Goal: Information Seeking & Learning: Find specific fact

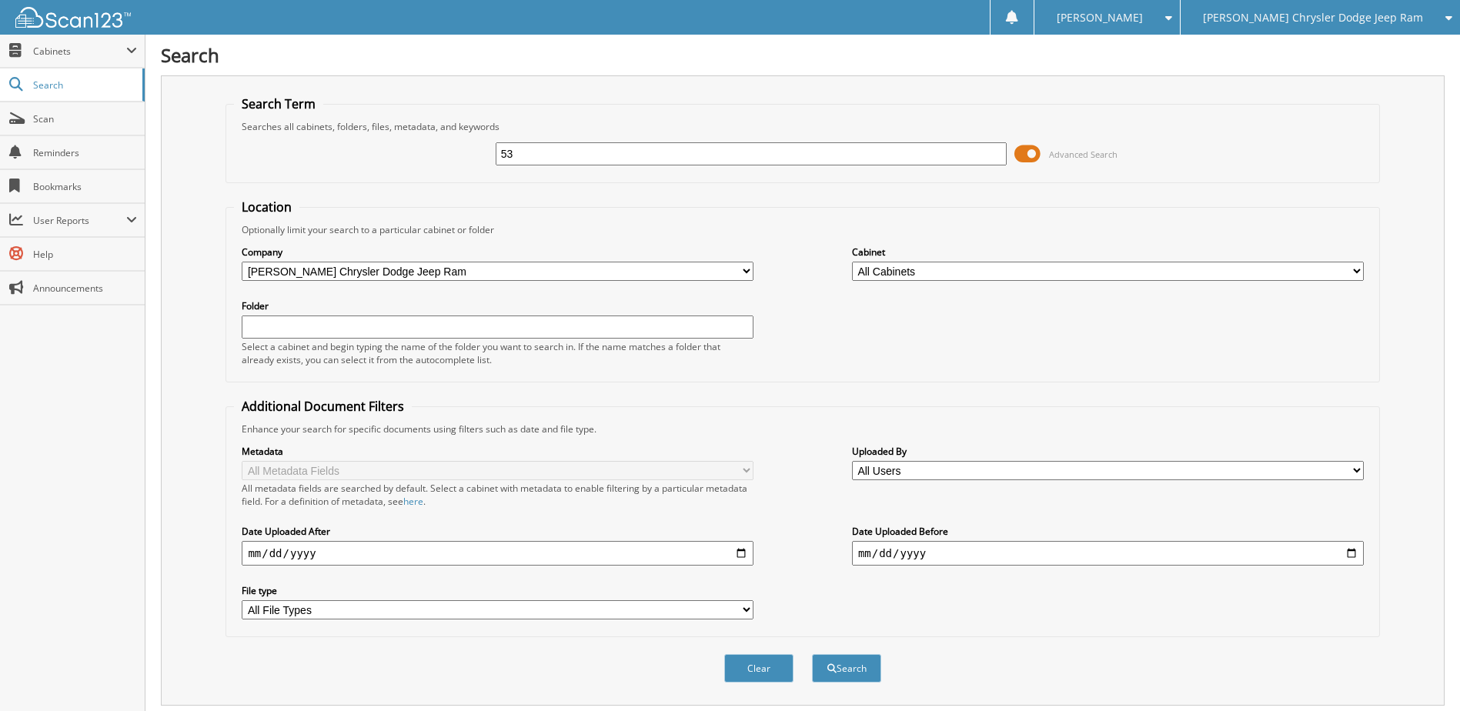
type input "5"
type input "j48679"
click at [812, 654] on button "Search" at bounding box center [846, 668] width 69 height 28
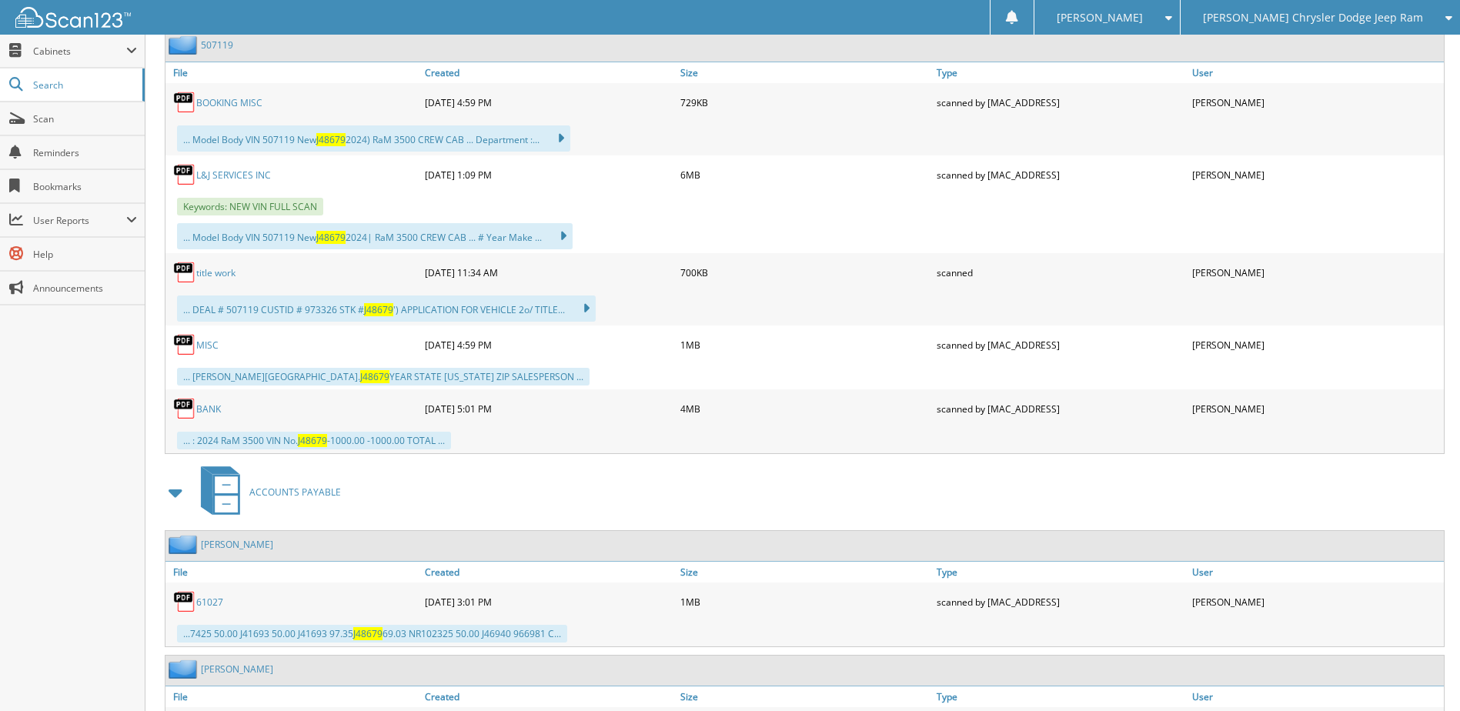
scroll to position [1462, 0]
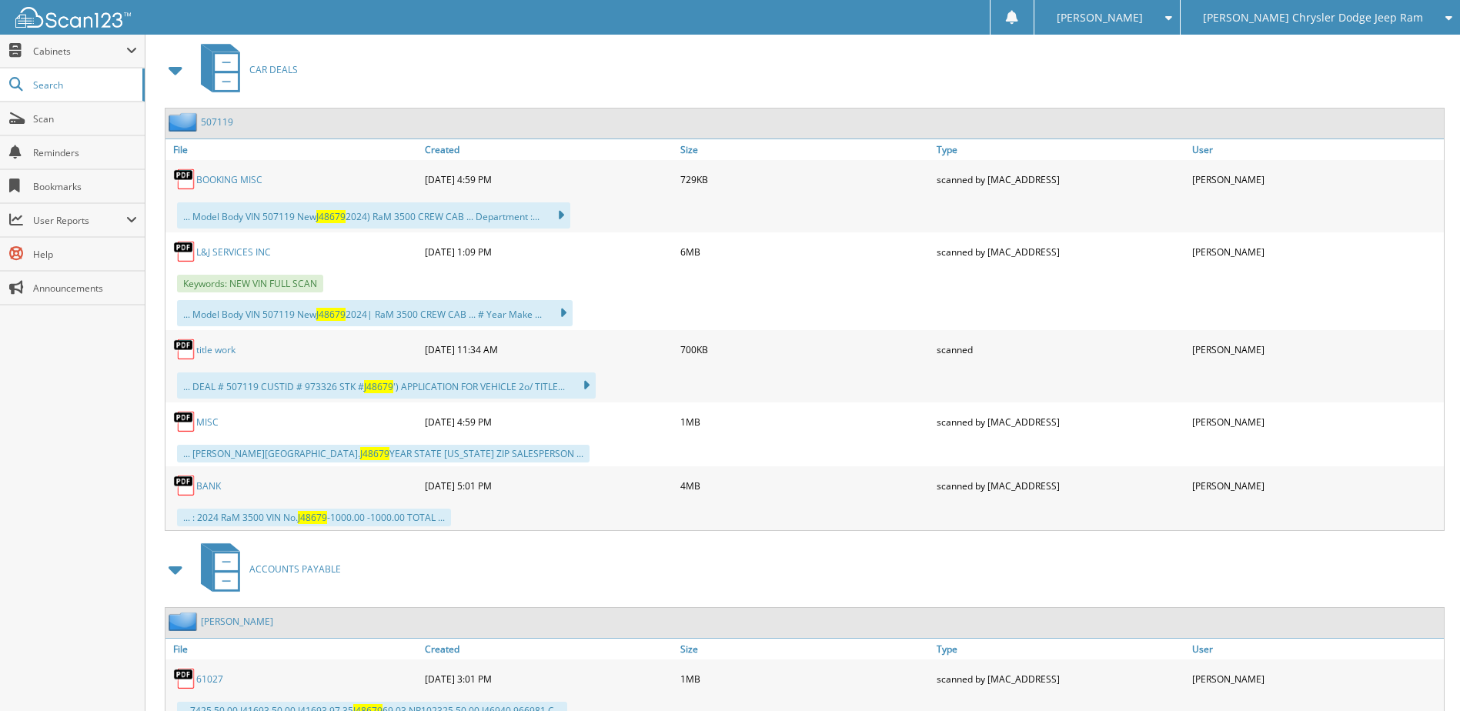
click at [242, 253] on link "L&J SERVICES INC" at bounding box center [233, 251] width 75 height 13
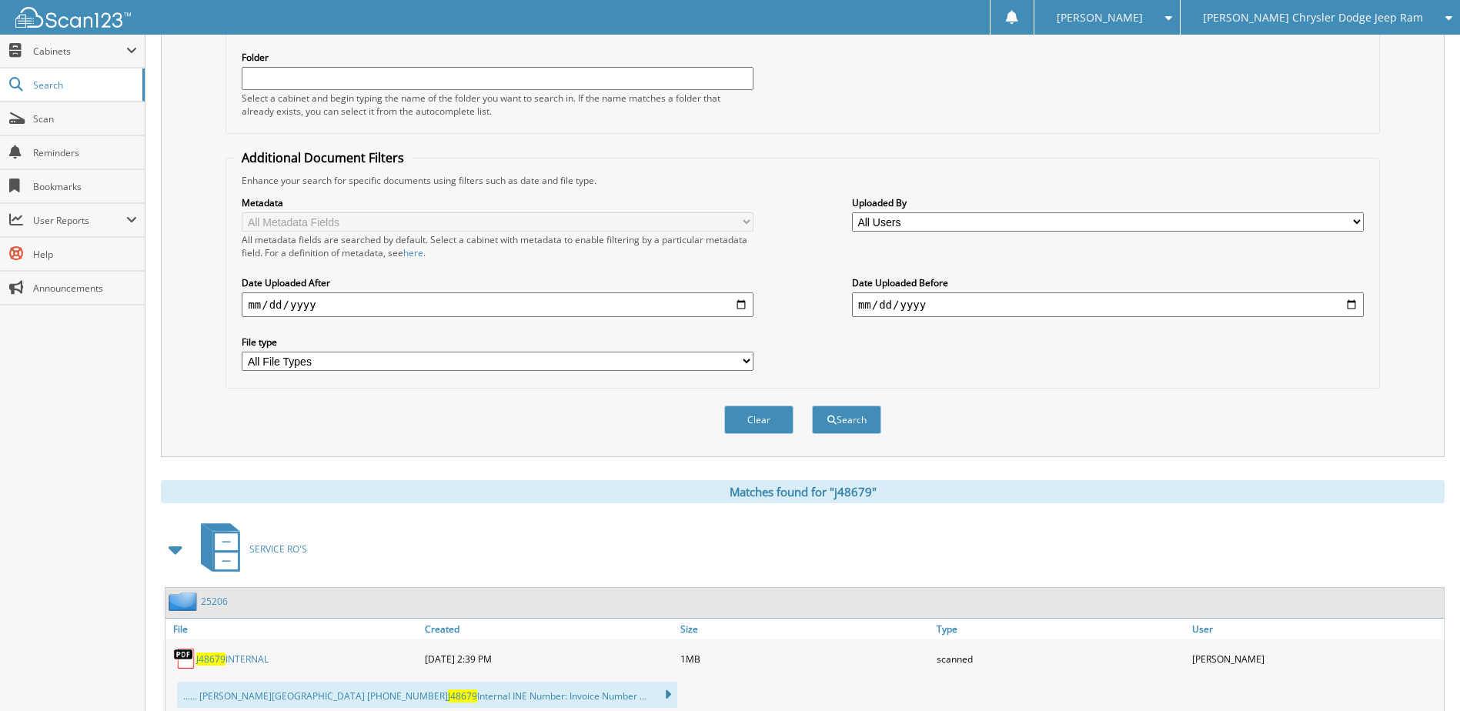
scroll to position [0, 0]
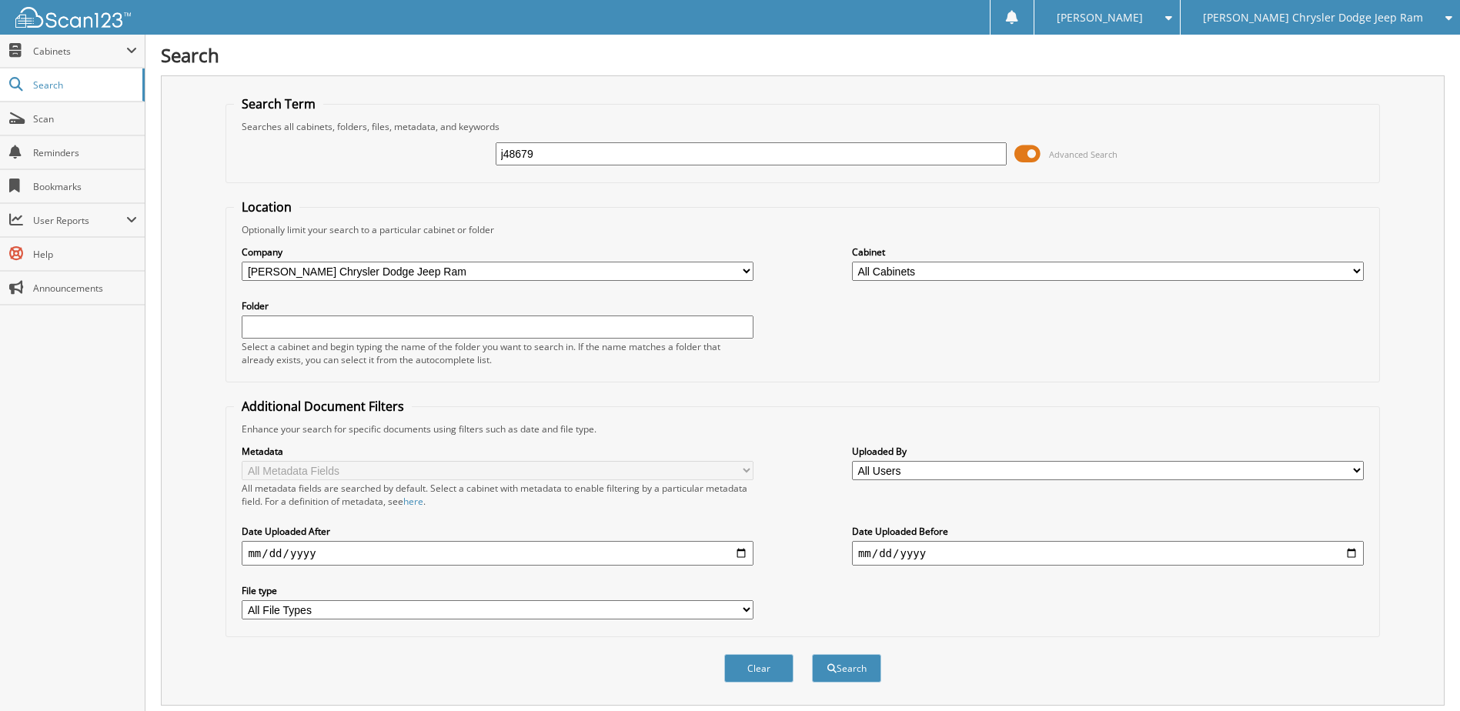
click at [582, 146] on input "j48679" at bounding box center [752, 153] width 512 height 23
type input "j43251"
click at [812, 654] on button "Search" at bounding box center [846, 668] width 69 height 28
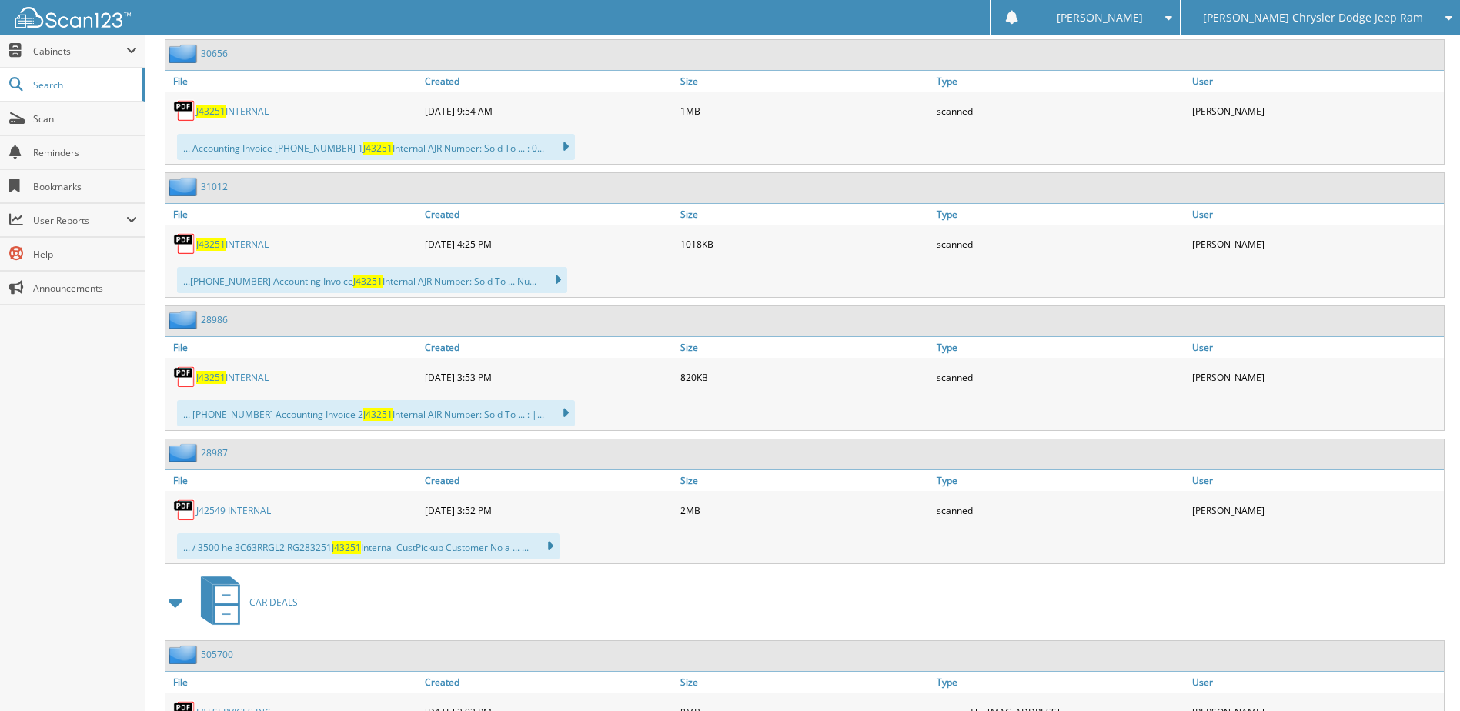
scroll to position [770, 0]
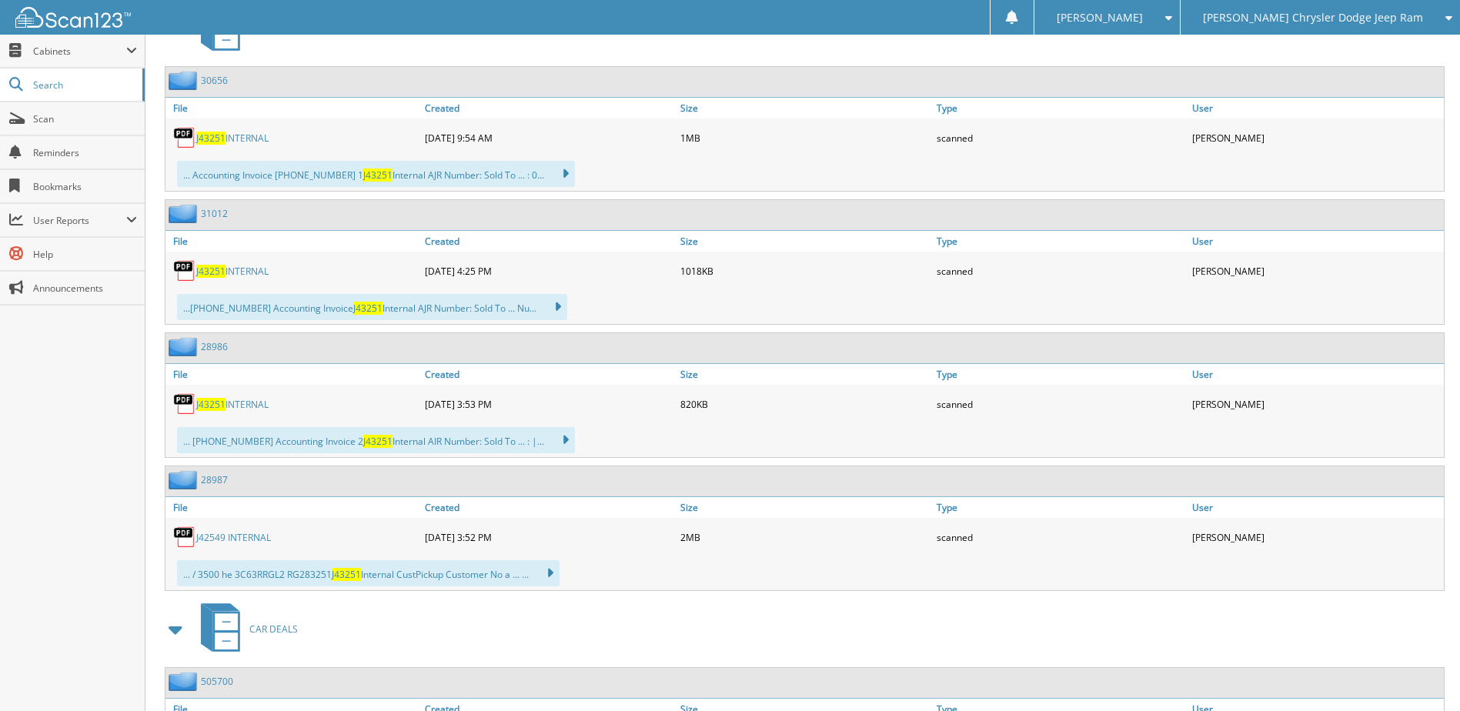
click at [236, 267] on link "J43251 INTERNAL" at bounding box center [232, 271] width 72 height 13
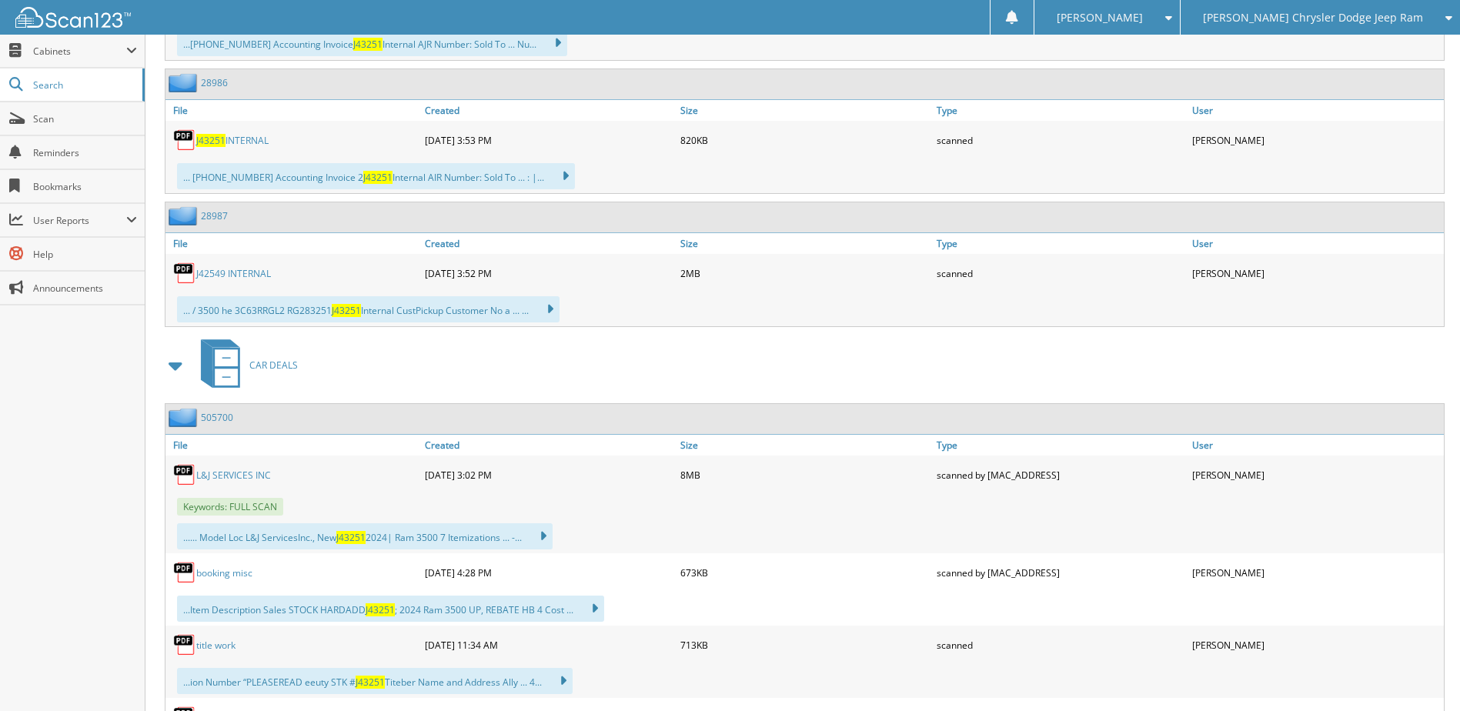
scroll to position [1231, 0]
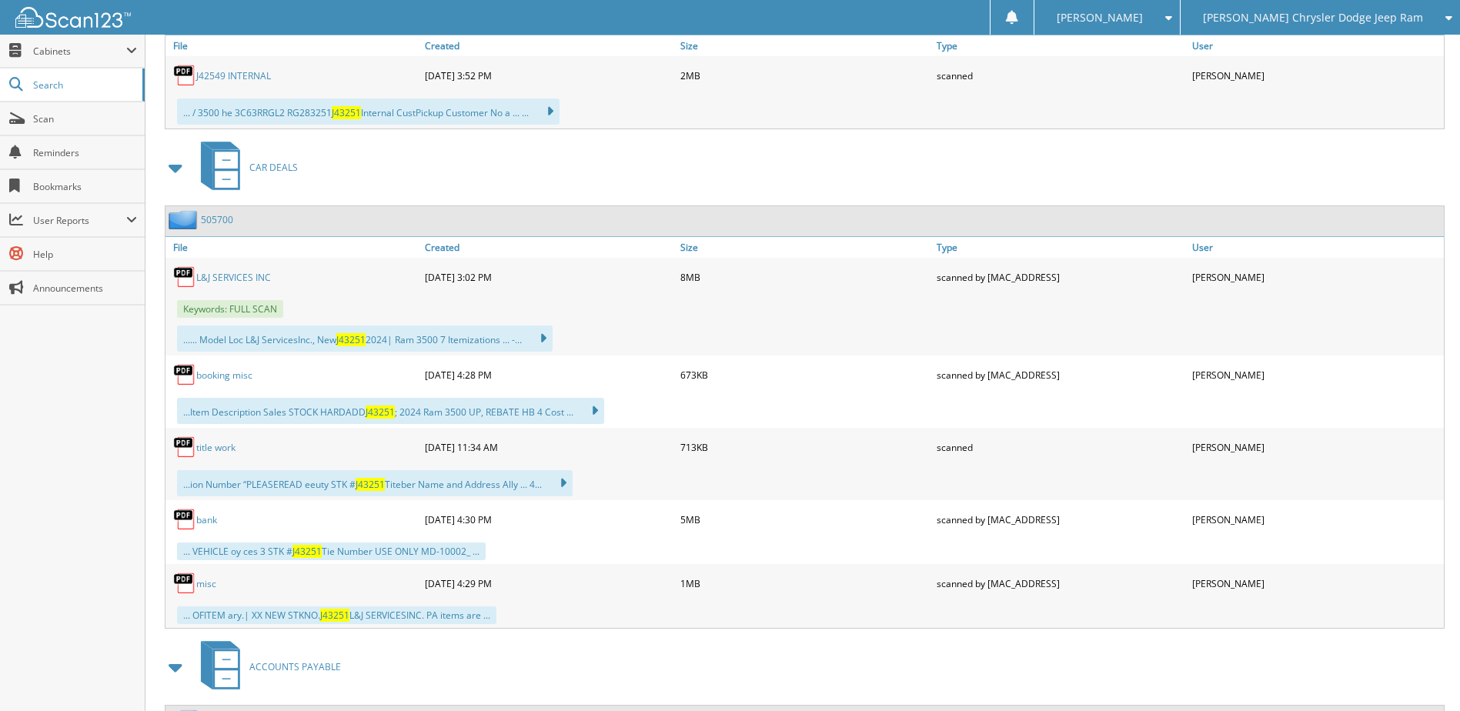
click at [246, 277] on link "L&J SERVICES INC" at bounding box center [233, 277] width 75 height 13
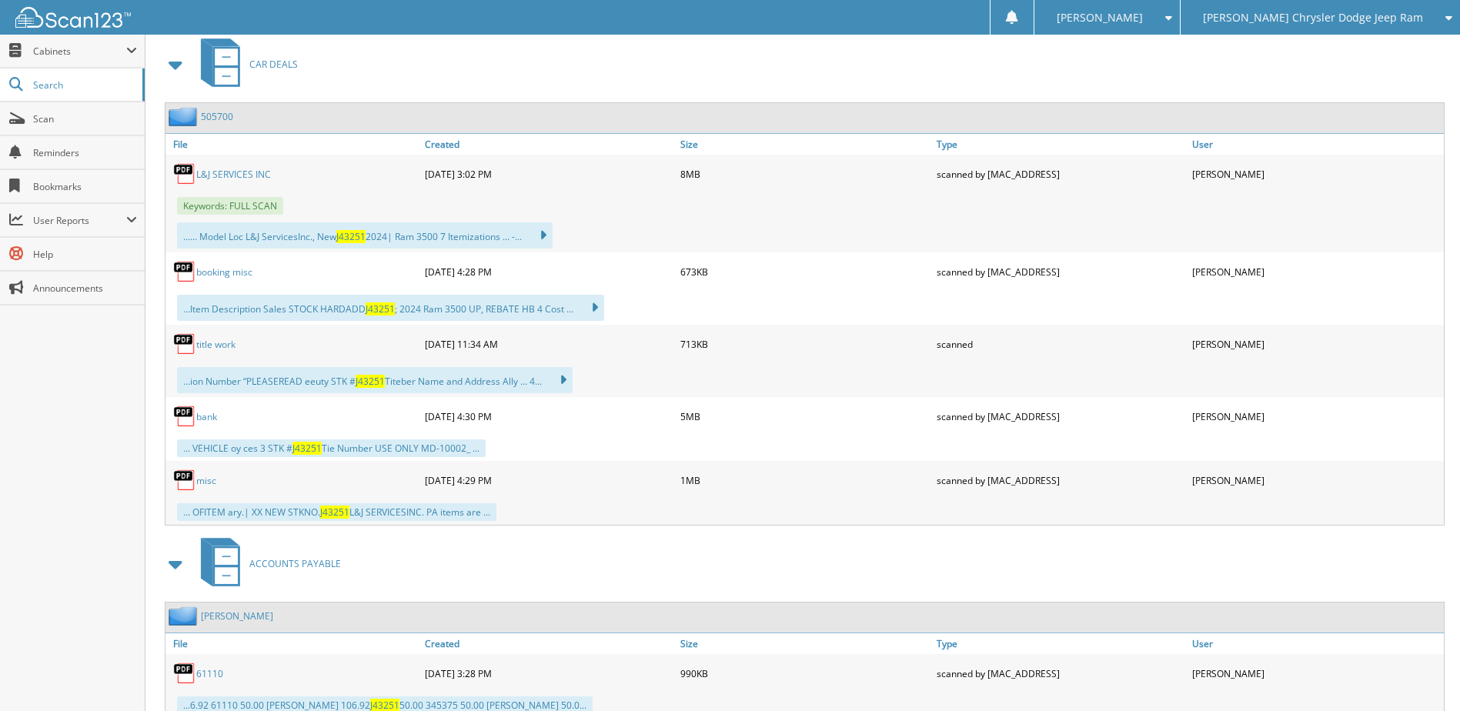
scroll to position [1308, 0]
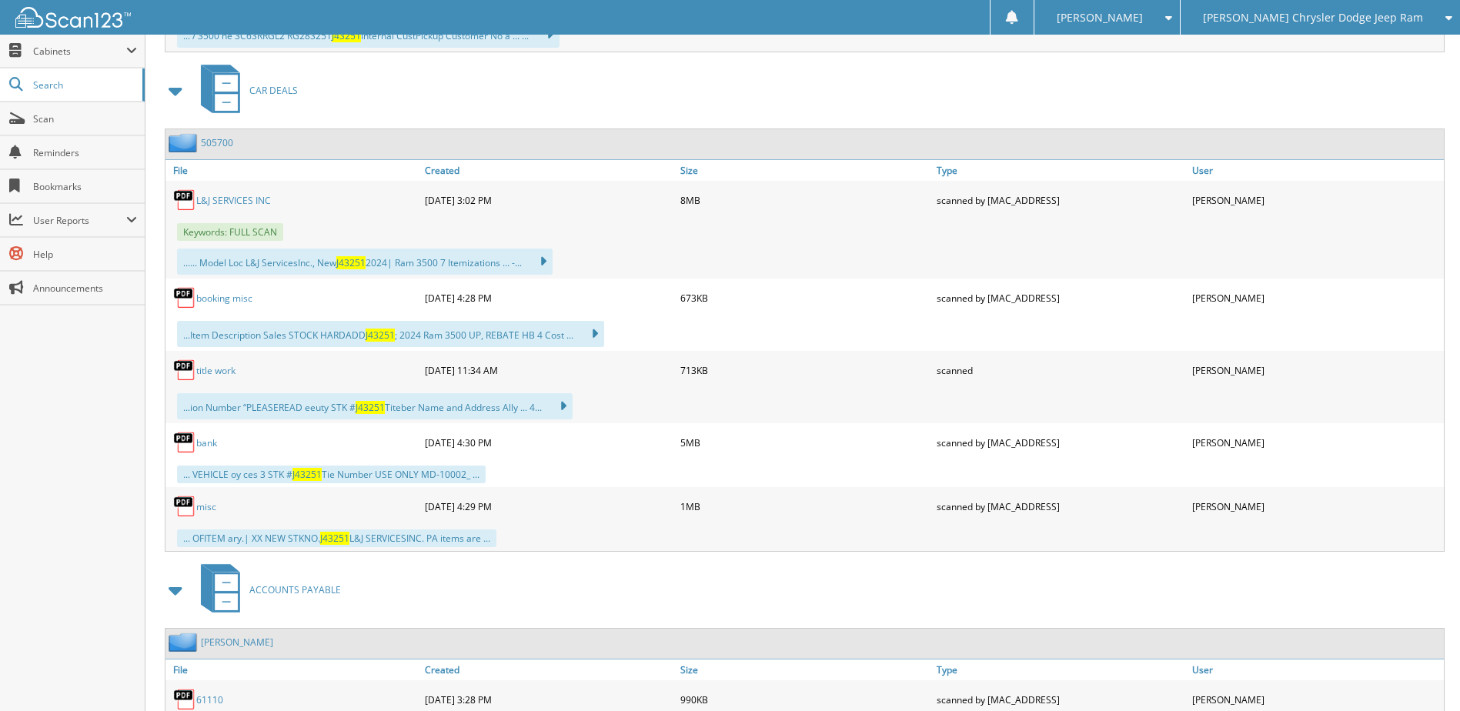
click at [214, 372] on link "title work" at bounding box center [215, 370] width 39 height 13
click at [199, 508] on link "misc" at bounding box center [206, 506] width 20 height 13
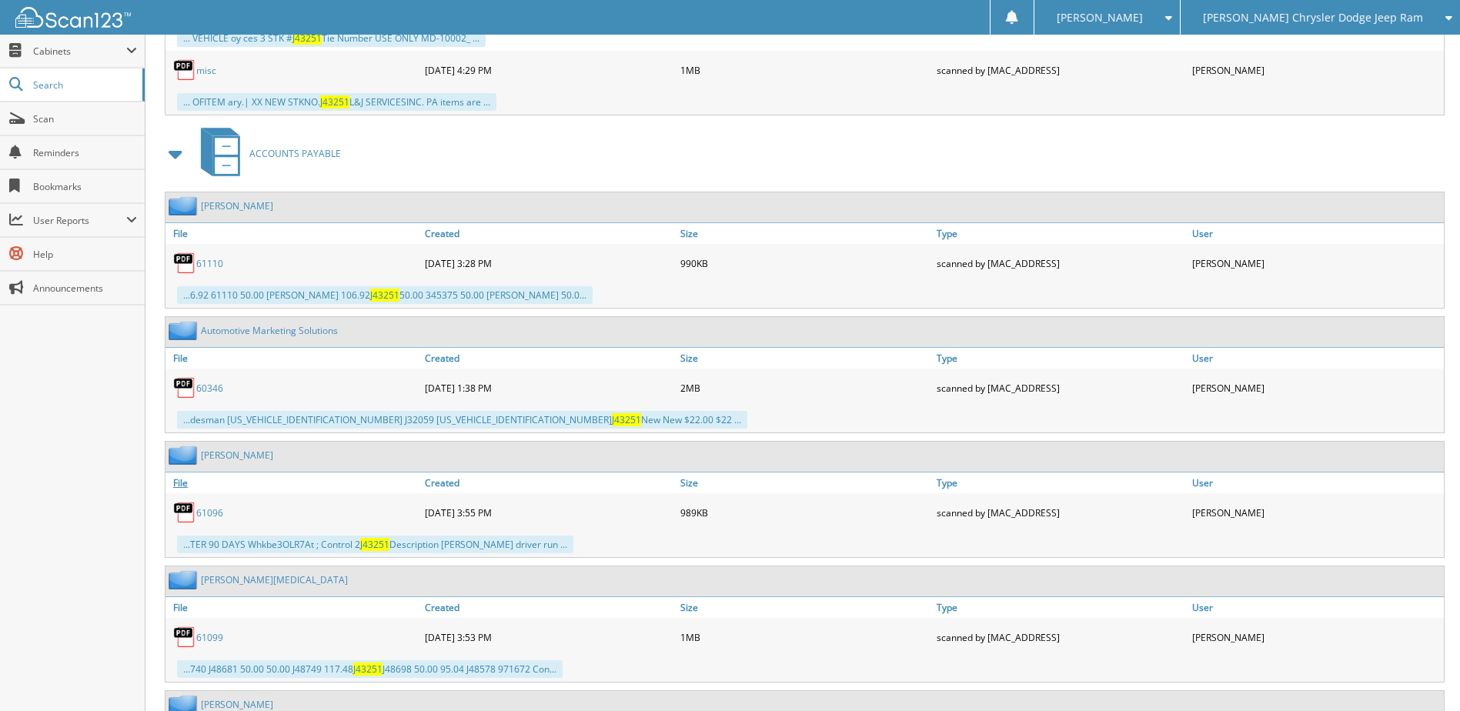
scroll to position [1770, 0]
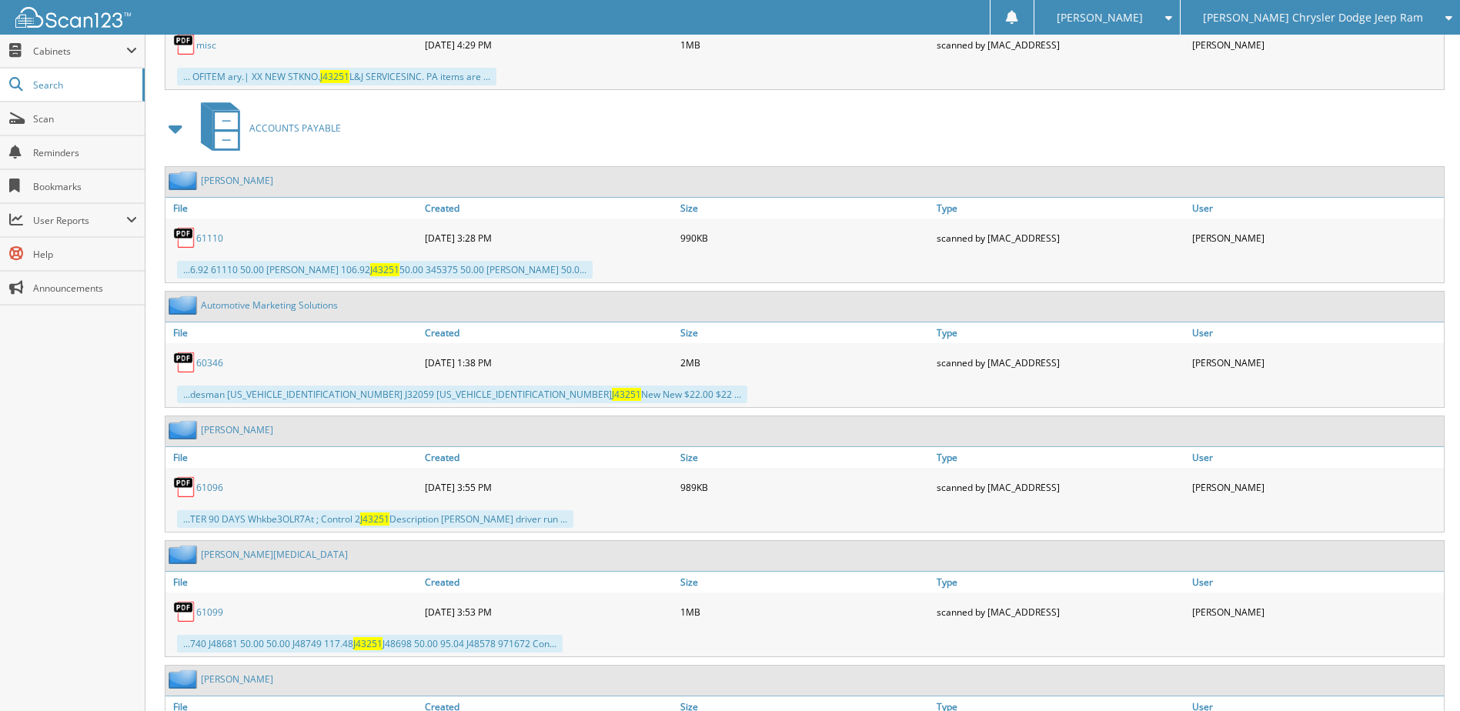
click at [209, 237] on link "61110" at bounding box center [209, 238] width 27 height 13
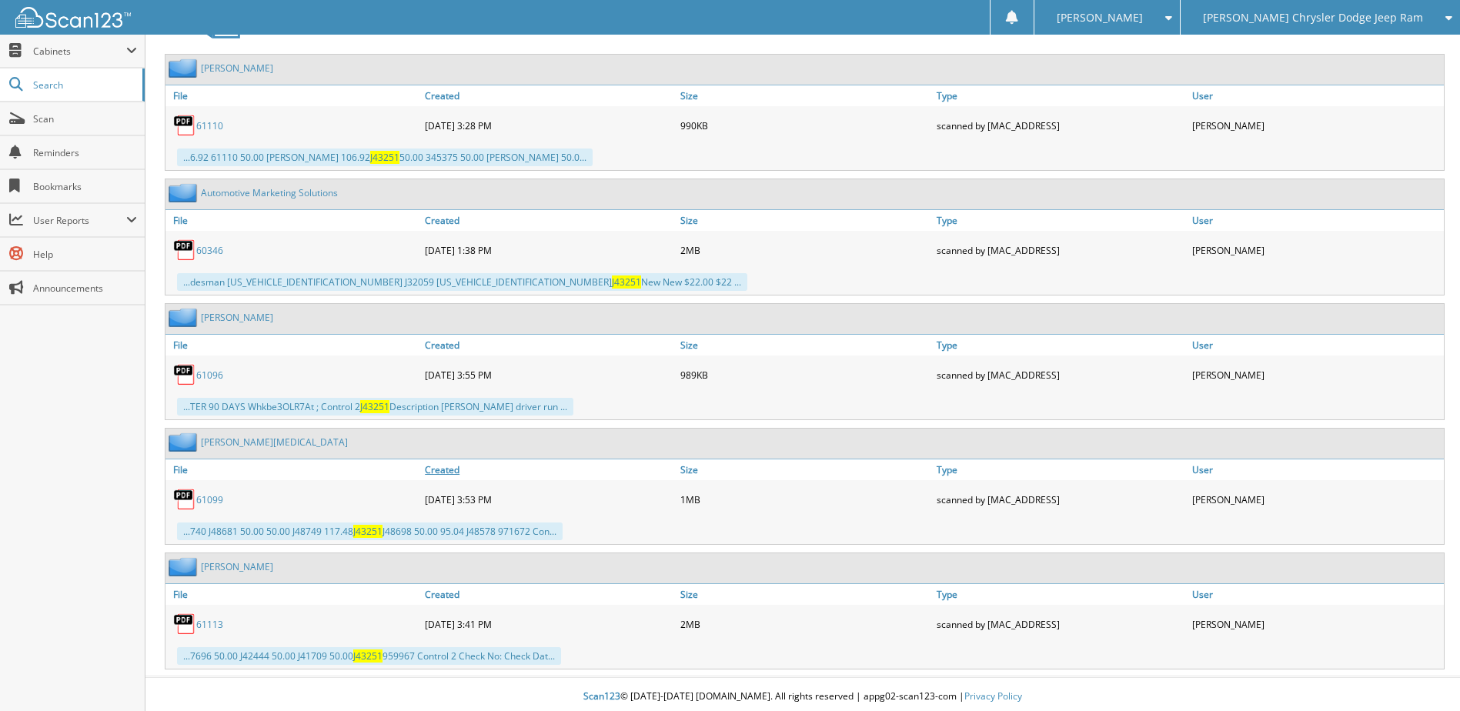
scroll to position [1888, 0]
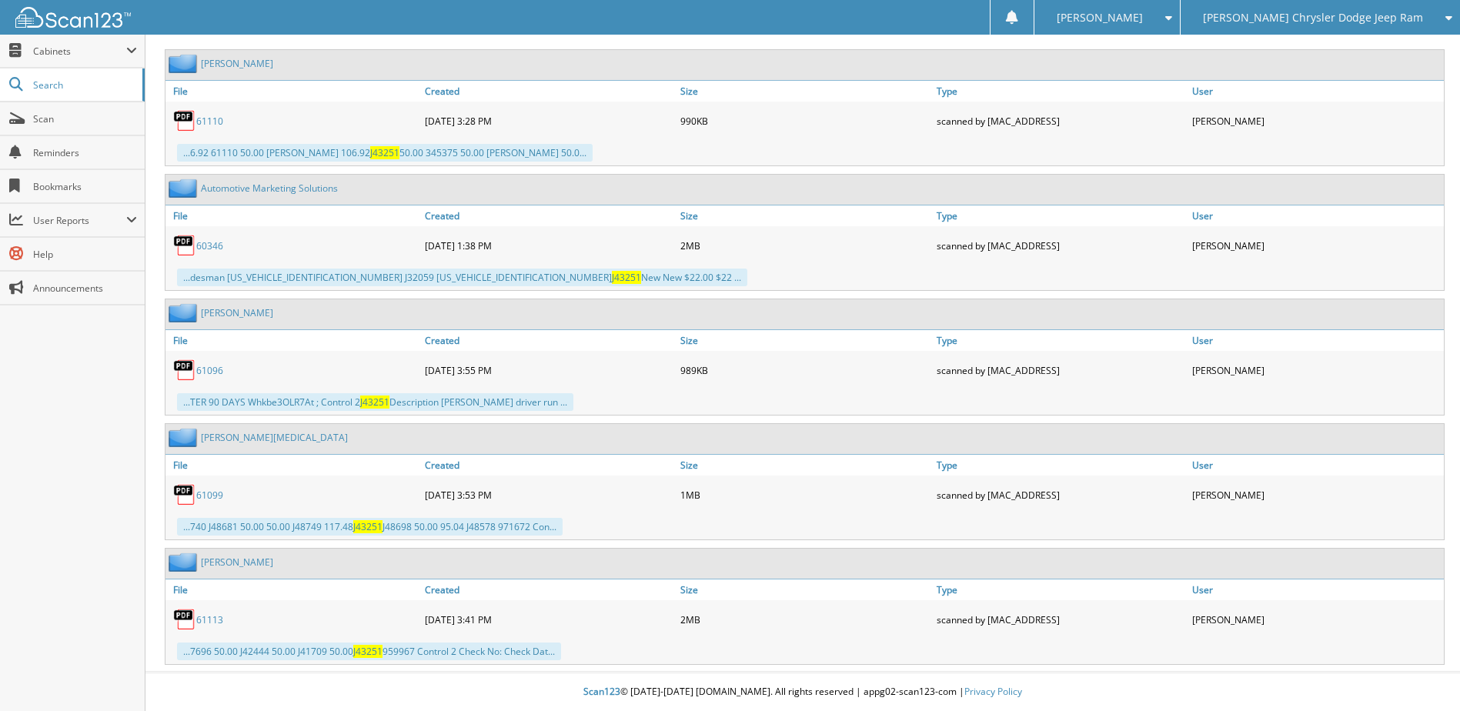
click at [206, 617] on link "61113" at bounding box center [209, 619] width 27 height 13
